Goal: Contribute content: Contribute content

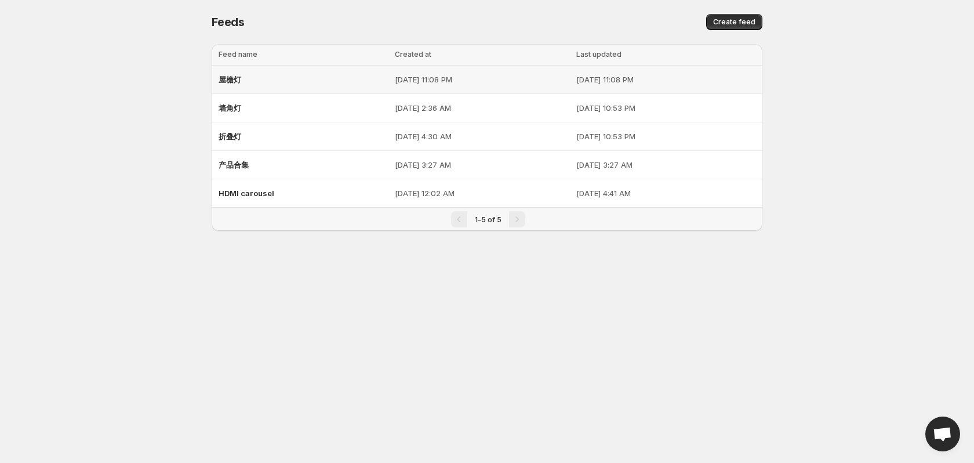
click at [503, 93] on td "[DATE] 11:08 PM" at bounding box center [483, 80] width 182 height 28
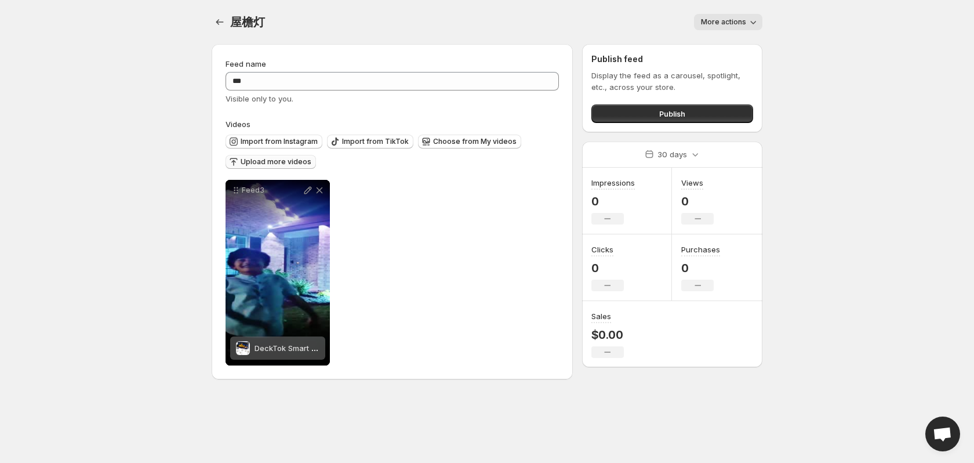
click at [258, 162] on span "Upload more videos" at bounding box center [276, 161] width 71 height 9
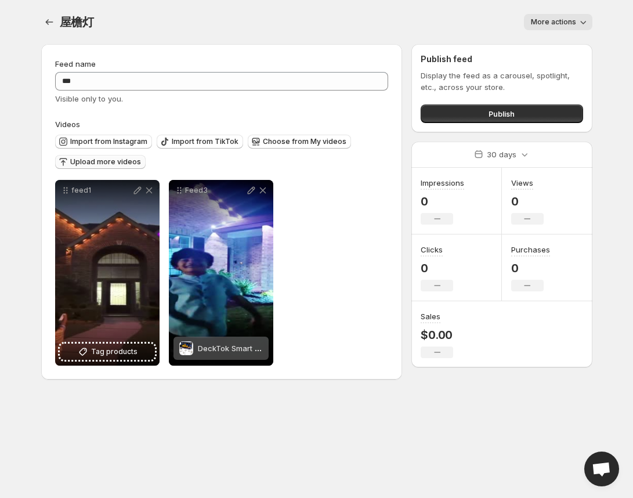
click at [97, 161] on span "Upload more videos" at bounding box center [105, 161] width 71 height 9
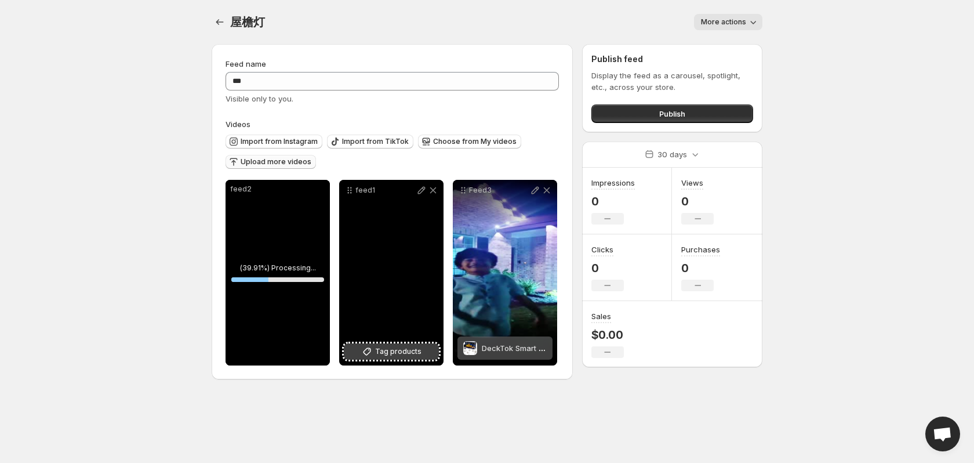
click at [421, 351] on button "Tag products" at bounding box center [391, 351] width 95 height 16
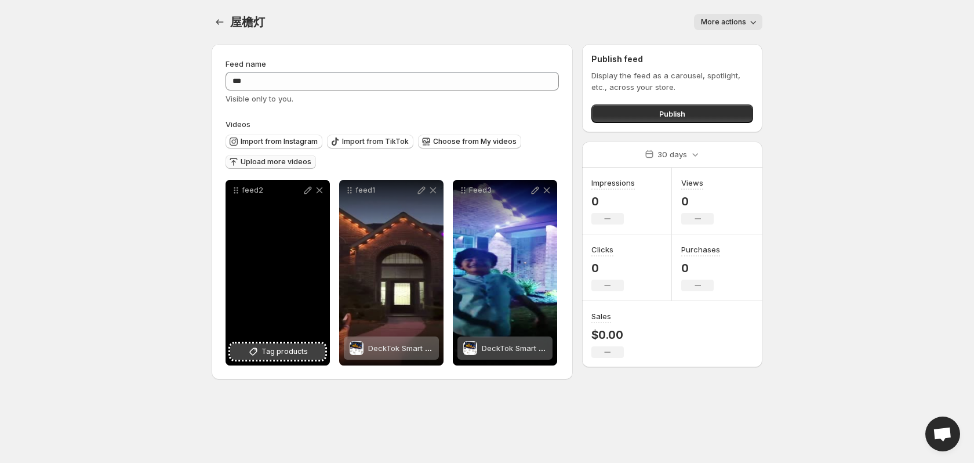
click at [291, 343] on button "Tag products" at bounding box center [277, 351] width 95 height 16
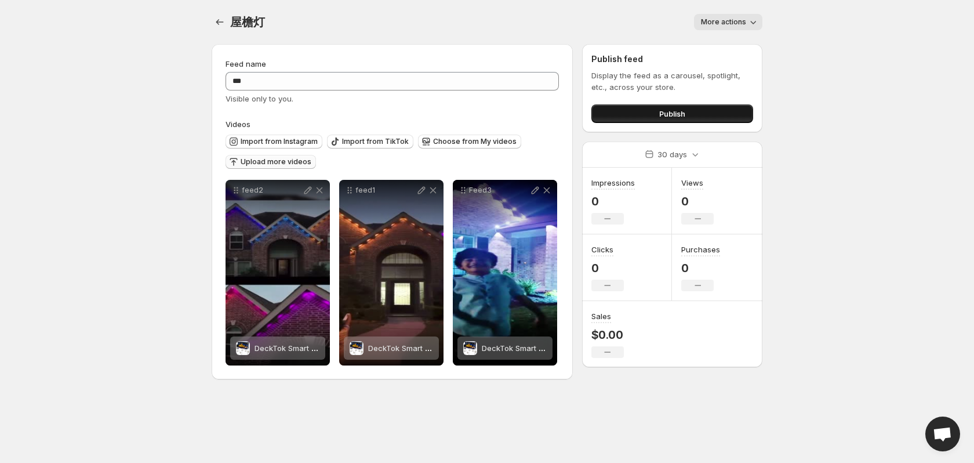
click at [653, 111] on button "Publish" at bounding box center [673, 113] width 162 height 19
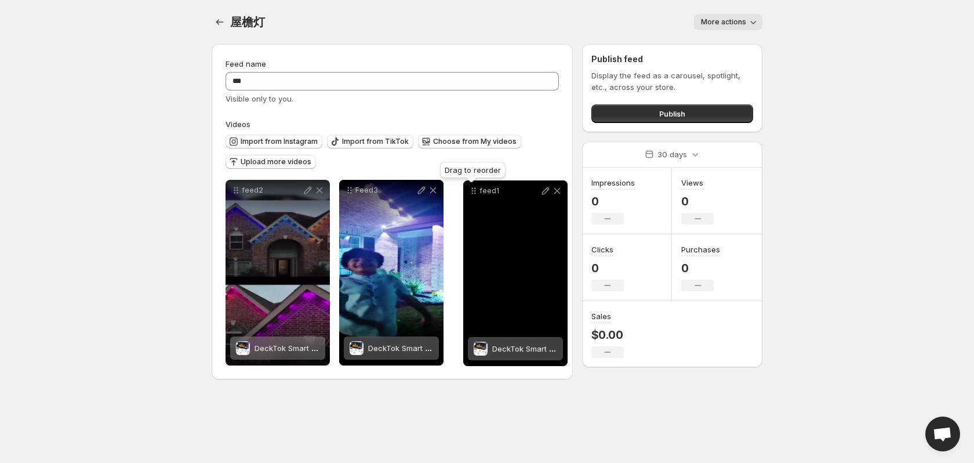
drag, startPoint x: 349, startPoint y: 191, endPoint x: 473, endPoint y: 191, distance: 124.1
